Goal: Check status: Check status

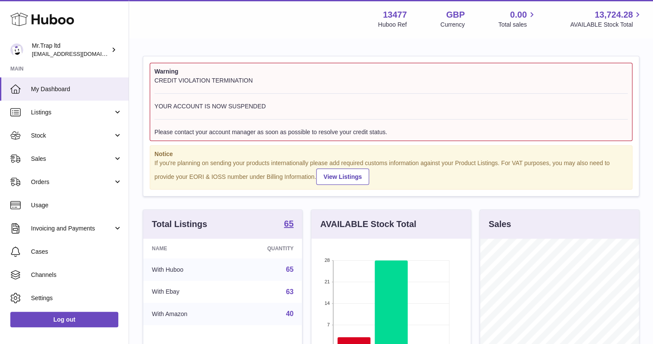
scroll to position [134, 159]
click at [49, 165] on link "Sales" at bounding box center [64, 158] width 129 height 23
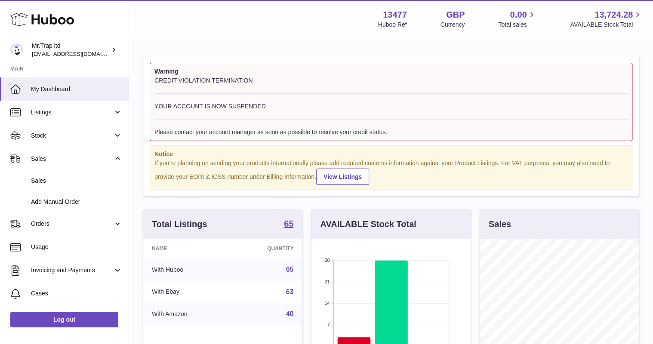
click at [48, 182] on span "Sales" at bounding box center [76, 181] width 91 height 8
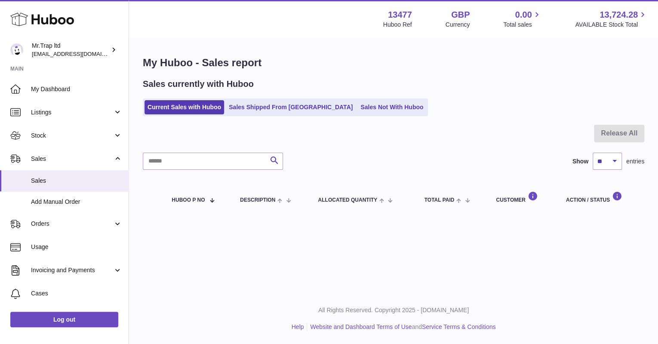
click at [357, 111] on link "Sales Not With Huboo" at bounding box center [391, 107] width 69 height 14
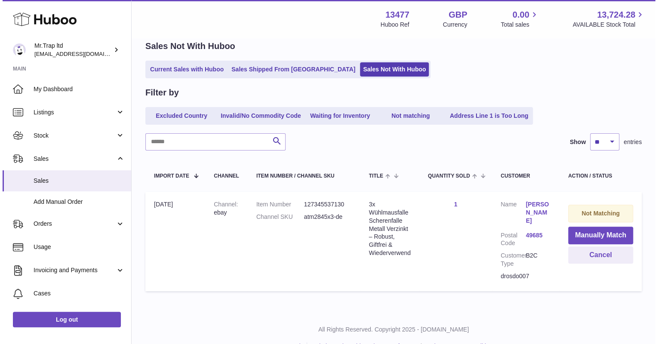
scroll to position [57, 0]
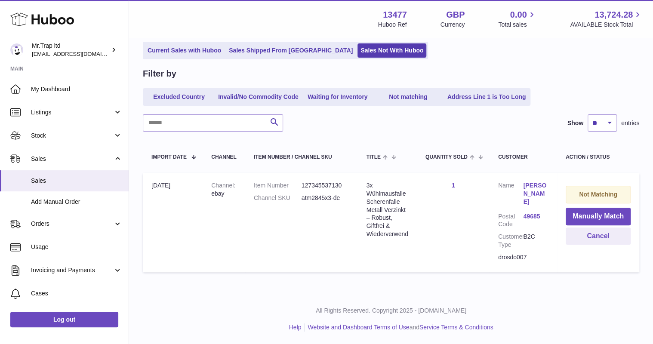
click at [542, 184] on link "Michael Drozdzowicz" at bounding box center [535, 193] width 25 height 25
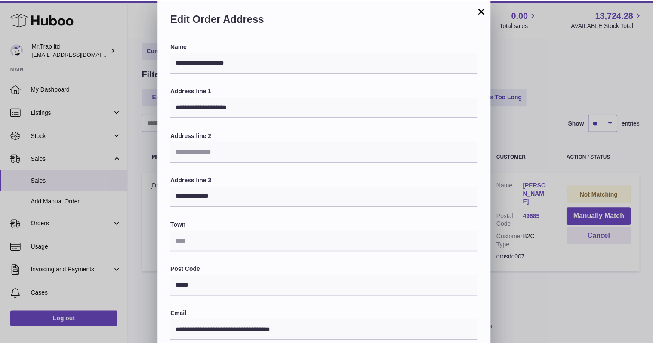
scroll to position [0, 0]
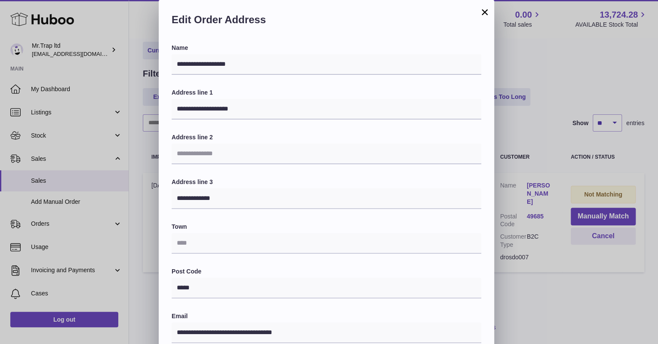
click at [482, 12] on button "×" at bounding box center [485, 12] width 10 height 10
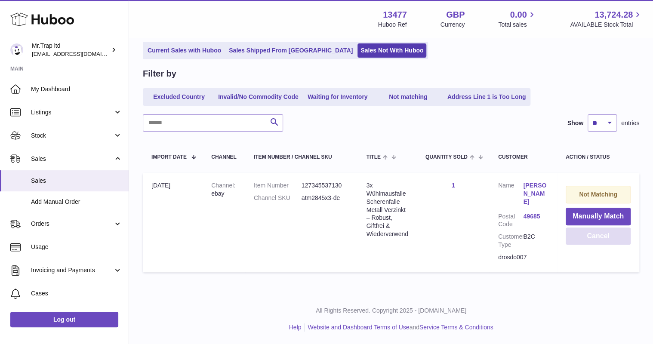
click at [593, 241] on button "Cancel" at bounding box center [598, 237] width 65 height 18
